Goal: Task Accomplishment & Management: Manage account settings

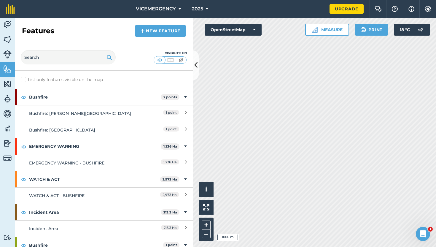
scroll to position [23, 0]
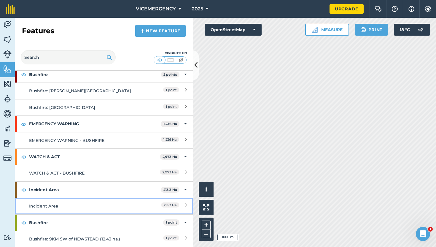
click at [104, 203] on div "Incident Area" at bounding box center [81, 206] width 105 height 7
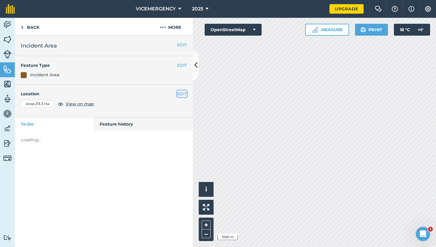
click at [182, 95] on button "EDIT" at bounding box center [182, 94] width 10 height 7
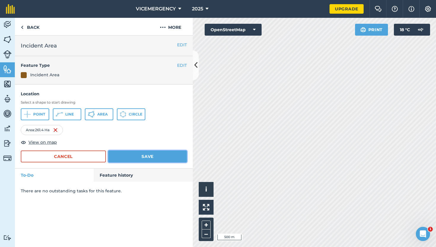
click at [159, 157] on button "Save" at bounding box center [147, 156] width 79 height 12
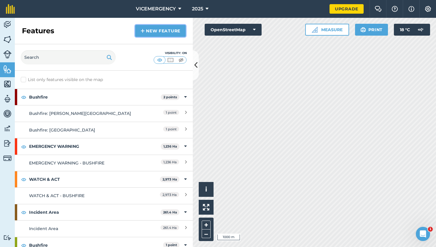
click at [163, 30] on link "New feature" at bounding box center [160, 31] width 50 height 12
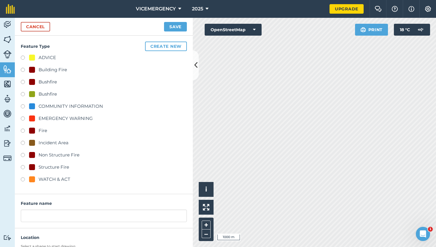
click at [25, 118] on label at bounding box center [25, 119] width 8 height 6
radio input "true"
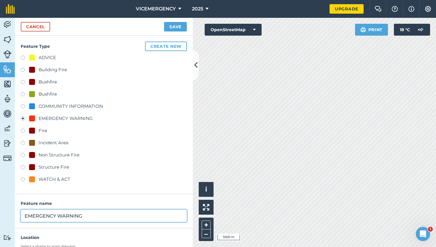
click at [88, 219] on input "EMERGENCY WARNING" at bounding box center [104, 216] width 166 height 12
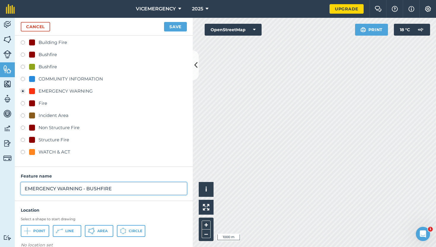
scroll to position [37, 0]
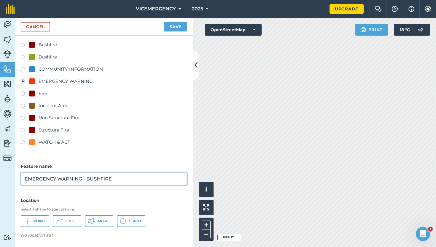
type input "EMERGENCY WARNING - BUSHFIRE"
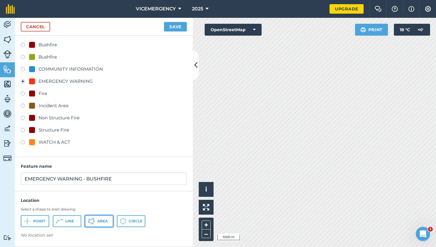
click at [99, 221] on span "Area" at bounding box center [102, 221] width 10 height 5
click at [180, 27] on button "Save" at bounding box center [175, 26] width 23 height 9
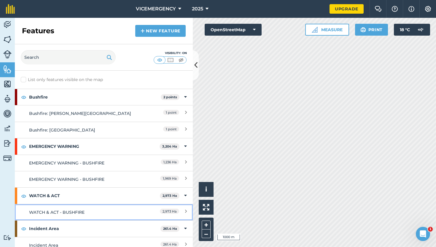
click at [95, 213] on div "WATCH & ACT - BUSHFIRE" at bounding box center [81, 212] width 105 height 7
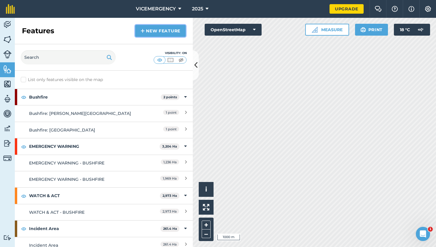
click at [168, 32] on link "New feature" at bounding box center [160, 31] width 50 height 12
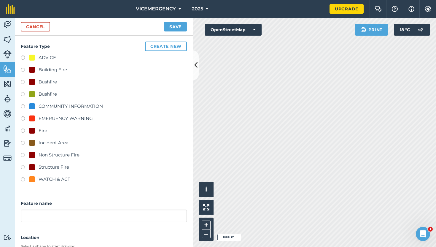
click at [22, 58] on label at bounding box center [25, 59] width 8 height 6
radio input "true"
click at [53, 223] on div "Feature name ADVICE" at bounding box center [104, 211] width 178 height 34
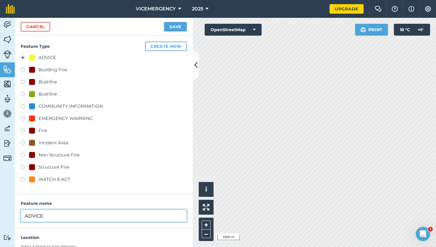
click at [53, 216] on input "ADVICE" at bounding box center [104, 216] width 166 height 12
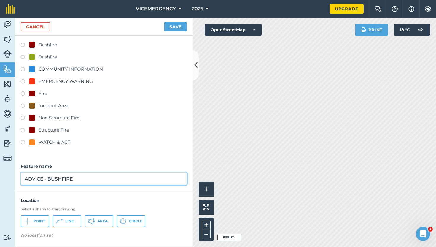
type input "ADVICE - BUSHFIRE"
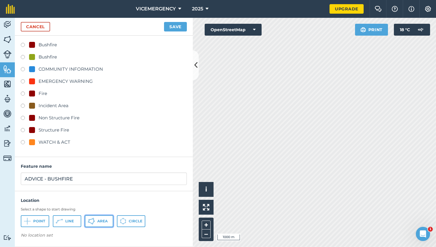
click at [100, 217] on button "Area" at bounding box center [99, 221] width 28 height 12
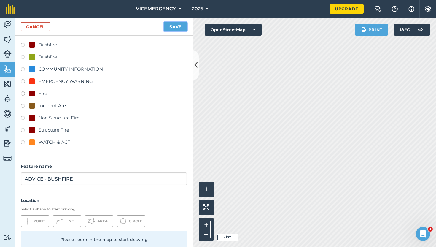
click at [179, 28] on button "Save" at bounding box center [175, 26] width 23 height 9
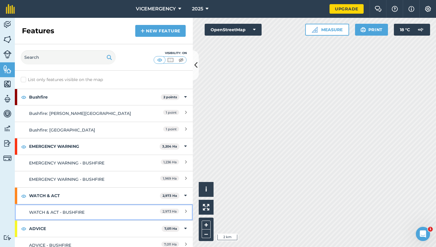
click at [109, 208] on link "WATCH & ACT - BUSHFIRE 2,973 Ha" at bounding box center [104, 212] width 178 height 16
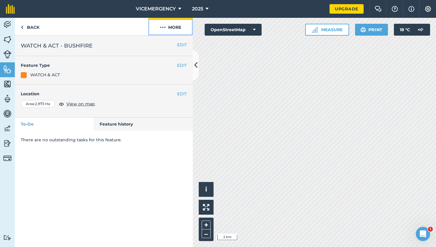
click at [174, 32] on button "More" at bounding box center [170, 27] width 45 height 18
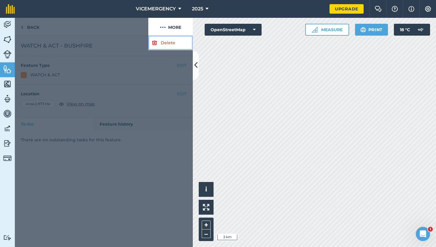
click at [169, 41] on link "Delete" at bounding box center [170, 43] width 45 height 15
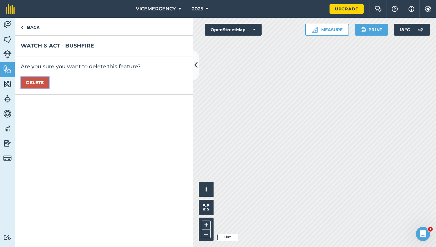
click at [43, 83] on button "Delete" at bounding box center [35, 83] width 28 height 12
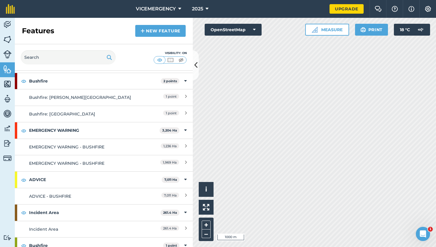
scroll to position [31, 0]
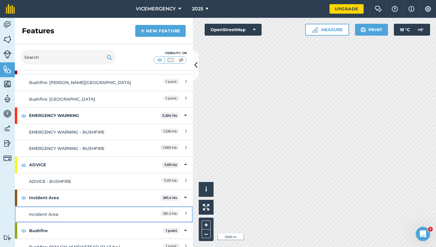
click at [106, 214] on div "Incident Area" at bounding box center [81, 214] width 105 height 7
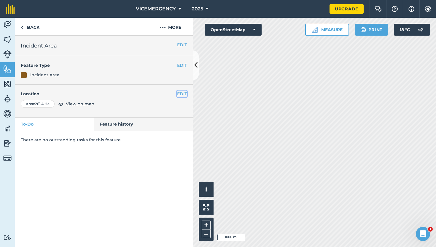
click at [182, 92] on button "EDIT" at bounding box center [182, 94] width 10 height 7
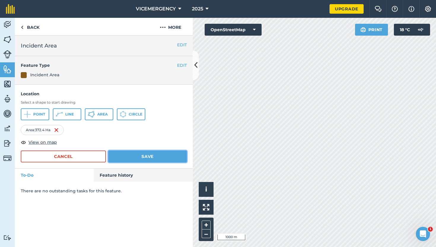
click at [148, 156] on button "Save" at bounding box center [147, 156] width 79 height 12
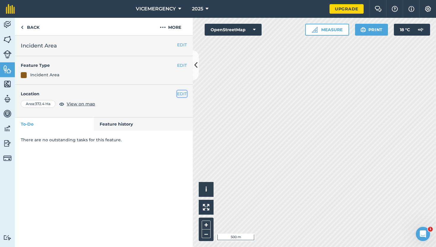
click at [180, 91] on button "EDIT" at bounding box center [182, 94] width 10 height 7
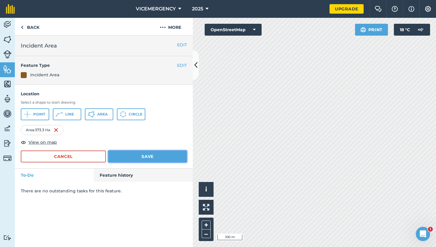
click at [143, 154] on button "Save" at bounding box center [147, 156] width 79 height 12
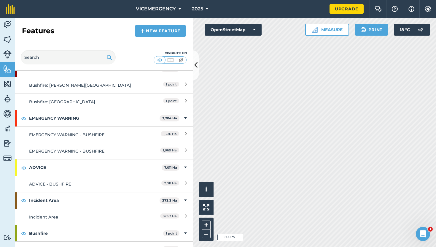
scroll to position [31, 0]
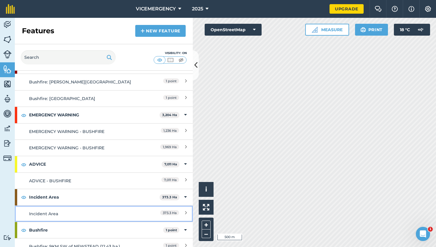
click at [91, 212] on div "Incident Area" at bounding box center [81, 213] width 105 height 7
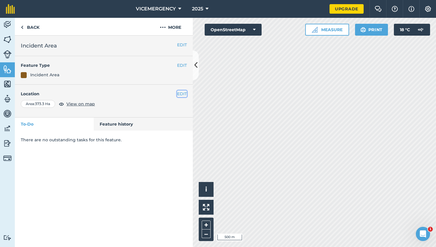
click at [182, 93] on button "EDIT" at bounding box center [182, 94] width 10 height 7
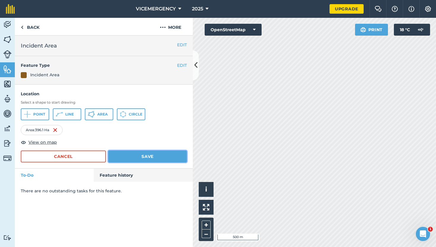
click at [156, 158] on button "Save" at bounding box center [147, 156] width 79 height 12
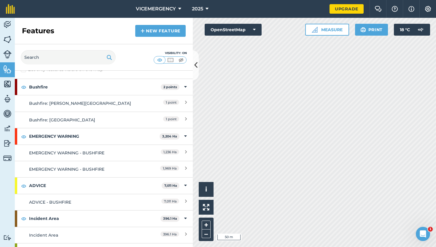
scroll to position [39, 0]
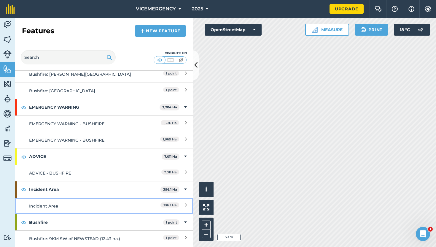
click at [104, 201] on link "Incident Area 396.1 Ha" at bounding box center [104, 206] width 178 height 16
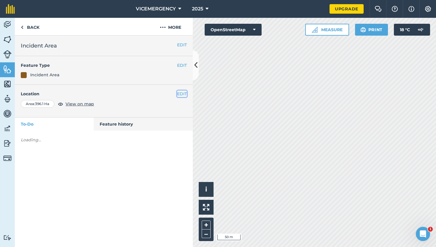
click at [181, 93] on button "EDIT" at bounding box center [182, 94] width 10 height 7
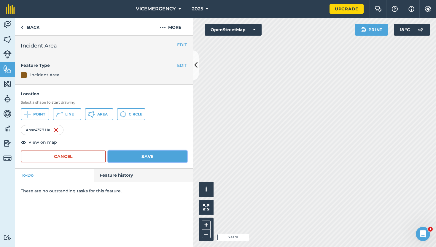
click at [146, 158] on button "Save" at bounding box center [147, 156] width 79 height 12
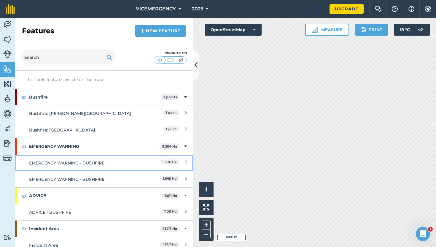
click at [123, 163] on div "EMERGENCY WARNING - BUSHFIRE" at bounding box center [81, 163] width 105 height 7
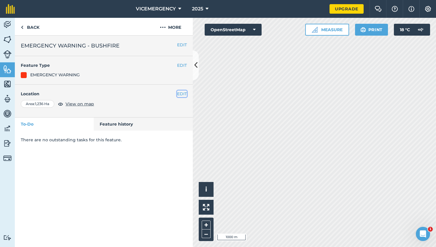
click at [183, 91] on button "EDIT" at bounding box center [182, 94] width 10 height 7
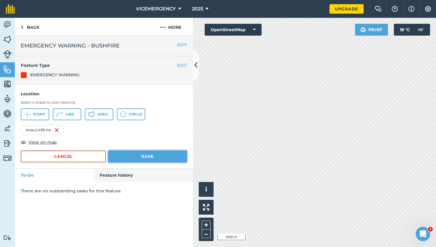
click at [143, 158] on button "Save" at bounding box center [147, 156] width 79 height 12
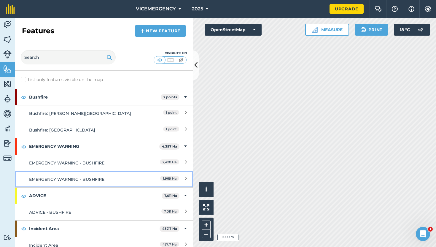
click at [121, 180] on div "EMERGENCY WARNING - BUSHFIRE" at bounding box center [81, 179] width 105 height 7
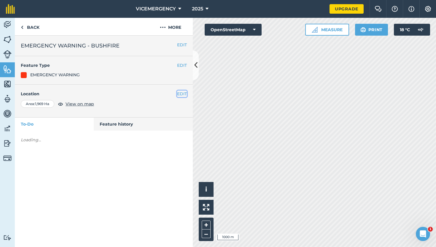
click at [179, 93] on button "EDIT" at bounding box center [182, 94] width 10 height 7
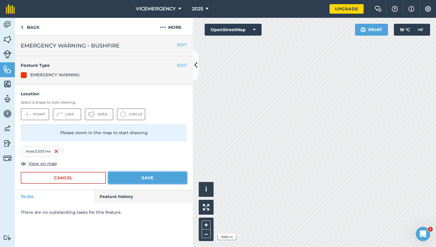
click at [156, 178] on button "Save" at bounding box center [147, 178] width 79 height 12
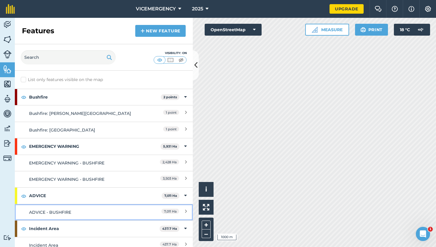
click at [110, 211] on div "ADVICE - BUSHFIRE" at bounding box center [81, 212] width 105 height 7
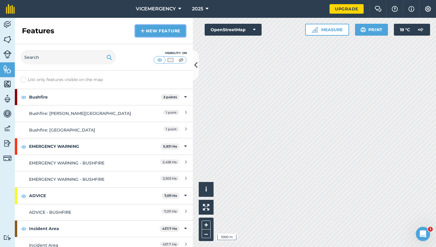
click at [164, 34] on link "New feature" at bounding box center [160, 31] width 50 height 12
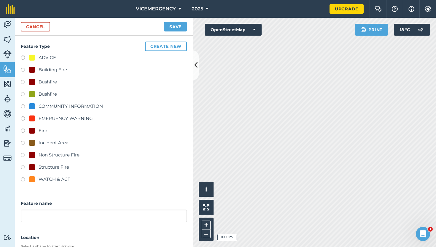
click at [23, 57] on label at bounding box center [25, 59] width 8 height 6
radio input "true"
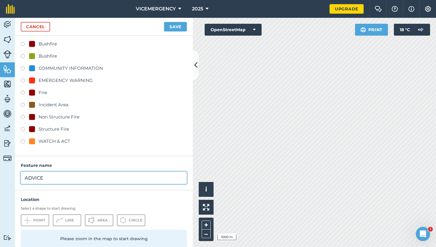
click at [52, 175] on input "ADVICE" at bounding box center [104, 178] width 166 height 12
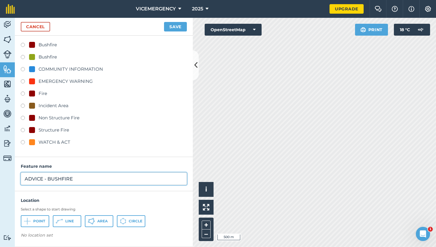
type input "ADVICE - BUSHFIRE"
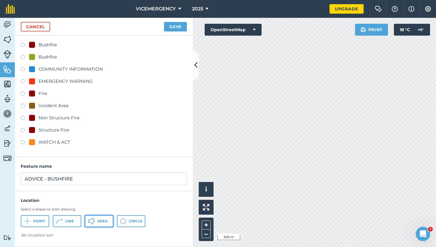
click at [106, 222] on span "Area" at bounding box center [102, 221] width 10 height 5
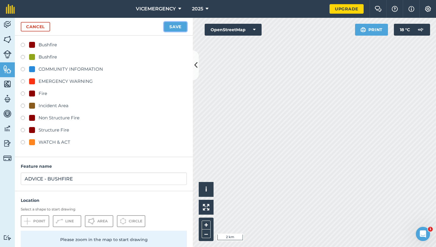
click at [175, 25] on button "Save" at bounding box center [175, 26] width 23 height 9
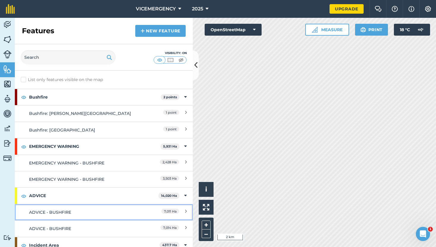
click at [111, 212] on div "ADVICE - BUSHFIRE" at bounding box center [81, 212] width 105 height 7
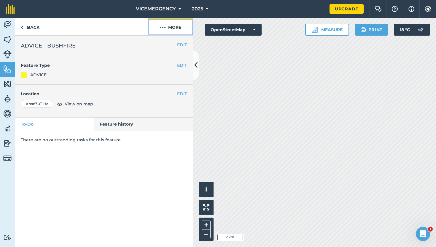
click at [168, 25] on button "More" at bounding box center [170, 27] width 45 height 18
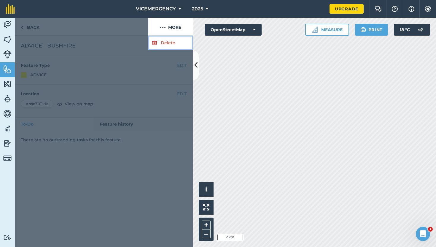
click at [164, 47] on link "Delete" at bounding box center [170, 43] width 45 height 15
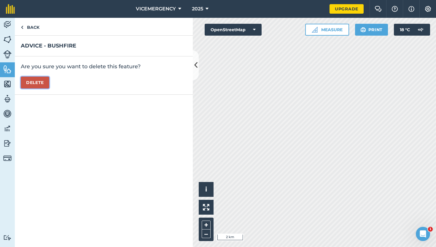
click at [34, 83] on button "Delete" at bounding box center [35, 83] width 28 height 12
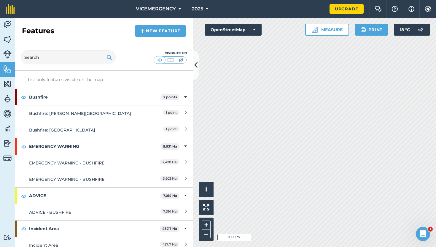
scroll to position [39, 0]
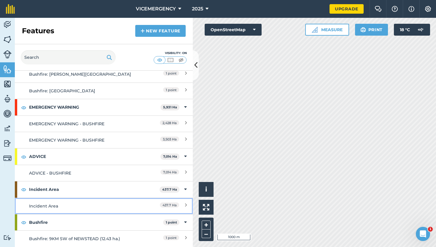
click at [119, 205] on div "Incident Area" at bounding box center [81, 206] width 105 height 7
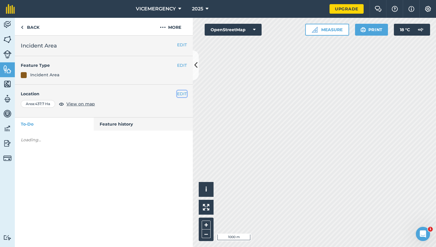
click at [184, 93] on button "EDIT" at bounding box center [182, 94] width 10 height 7
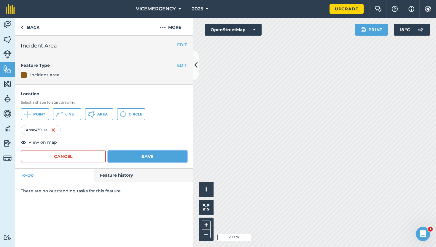
click at [133, 160] on button "Save" at bounding box center [147, 156] width 79 height 12
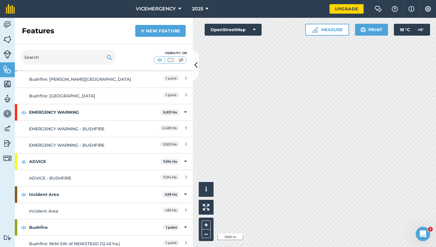
scroll to position [34, 0]
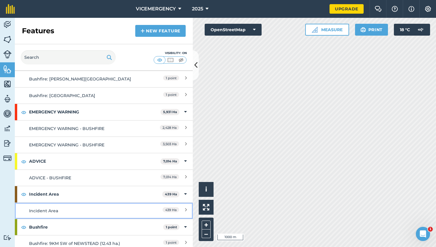
click at [118, 210] on div "Incident Area" at bounding box center [81, 210] width 105 height 7
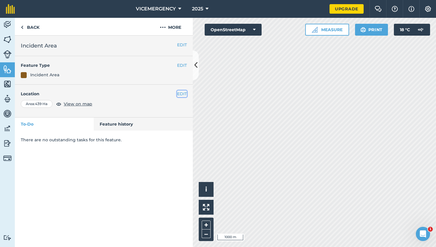
click at [181, 95] on button "EDIT" at bounding box center [182, 94] width 10 height 7
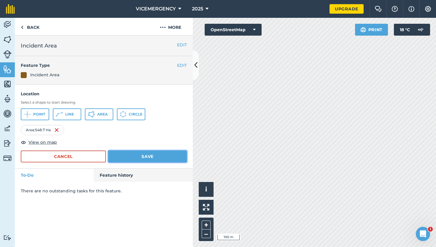
click at [159, 158] on button "Save" at bounding box center [147, 156] width 79 height 12
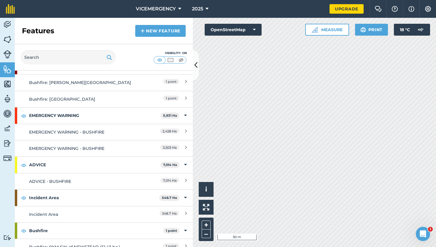
scroll to position [31, 0]
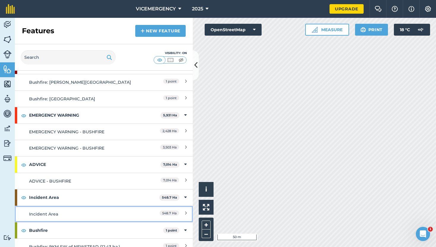
click at [88, 215] on div "Incident Area" at bounding box center [81, 214] width 105 height 7
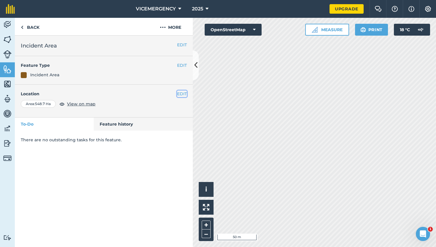
click at [180, 94] on button "EDIT" at bounding box center [182, 94] width 10 height 7
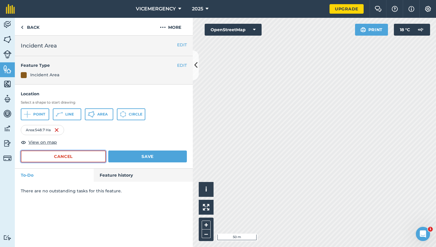
click at [84, 155] on button "Cancel" at bounding box center [63, 156] width 85 height 12
